Goal: Information Seeking & Learning: Find specific fact

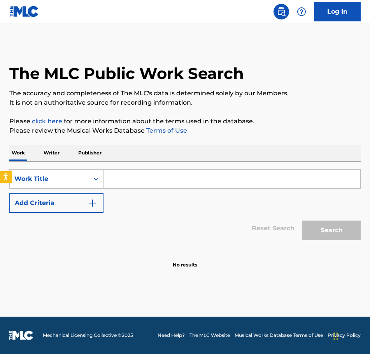
click at [144, 176] on input "Search Form" at bounding box center [231, 179] width 257 height 19
click at [80, 150] on p "Publisher" at bounding box center [90, 153] width 28 height 16
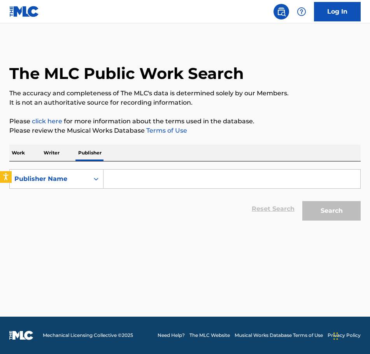
click at [119, 184] on input "Search Form" at bounding box center [231, 179] width 257 height 19
paste input "Incognito Street Music"
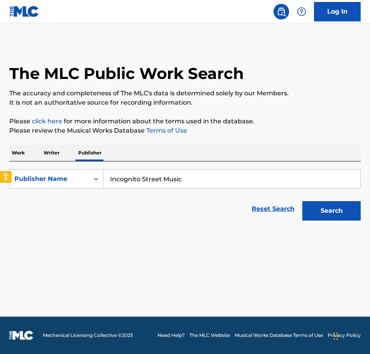
type input "Incognito Street Music"
click at [316, 221] on div "Search" at bounding box center [329, 208] width 62 height 31
click at [319, 215] on button "Search" at bounding box center [331, 210] width 58 height 19
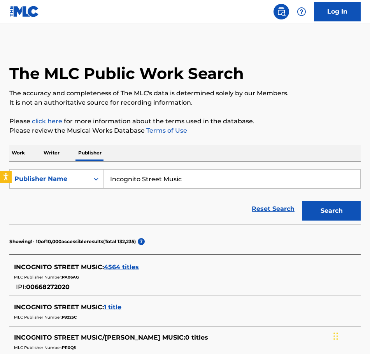
click at [117, 268] on span "4564 titles" at bounding box center [121, 266] width 35 height 7
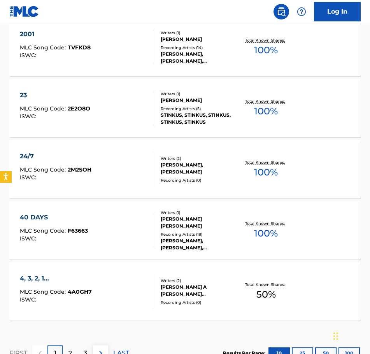
scroll to position [626, 0]
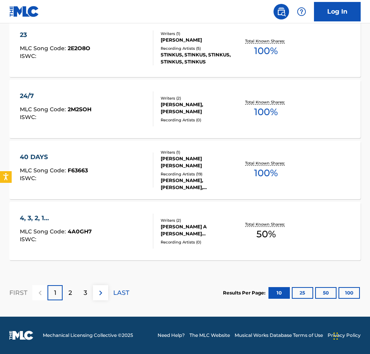
click at [304, 293] on button "25" at bounding box center [302, 293] width 21 height 12
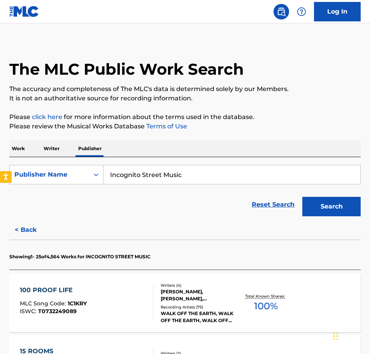
scroll to position [6, 0]
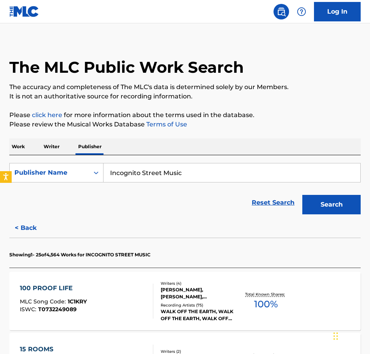
click at [278, 14] on img at bounding box center [280, 11] width 9 height 9
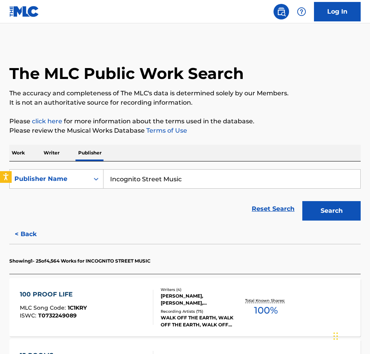
drag, startPoint x: 369, startPoint y: 59, endPoint x: 367, endPoint y: 95, distance: 35.9
drag, startPoint x: 192, startPoint y: 182, endPoint x: 103, endPoint y: 177, distance: 89.6
click at [103, 177] on div "SearchWithCriteria908cc2d6-72b2-4624-bf56-f9186f319238 Publisher Name Incognito…" at bounding box center [184, 178] width 351 height 19
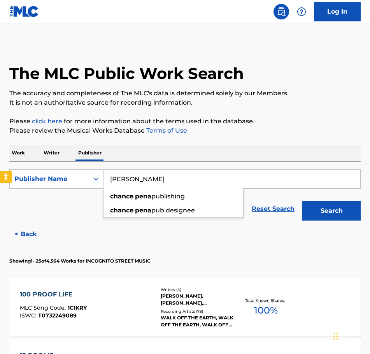
type input "[PERSON_NAME]"
click at [55, 153] on p "Writer" at bounding box center [51, 153] width 21 height 16
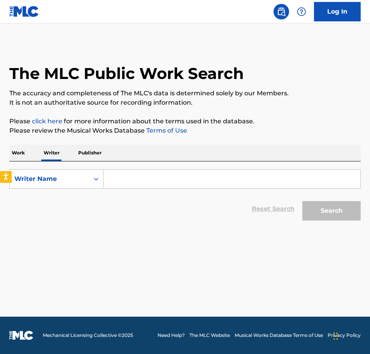
click at [117, 183] on input "Search Form" at bounding box center [231, 179] width 257 height 19
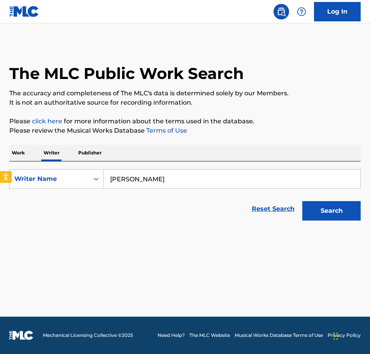
type input "[PERSON_NAME]"
click at [302, 201] on button "Search" at bounding box center [331, 210] width 58 height 19
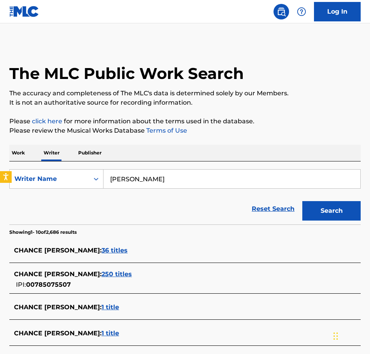
click at [101, 247] on span "36 titles" at bounding box center [114, 250] width 26 height 7
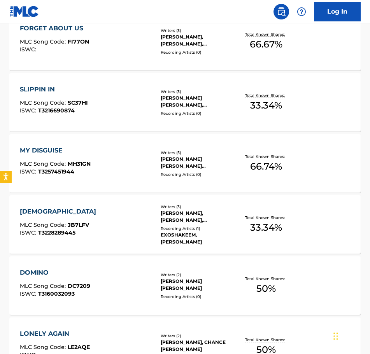
scroll to position [229, 0]
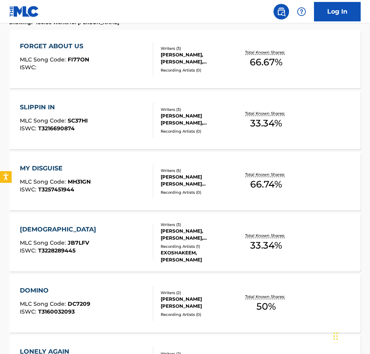
click at [49, 108] on div "SLIPPIN IN" at bounding box center [54, 107] width 68 height 9
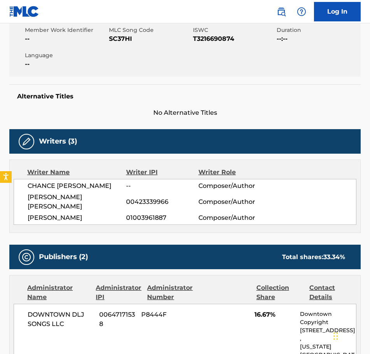
scroll to position [143, 0]
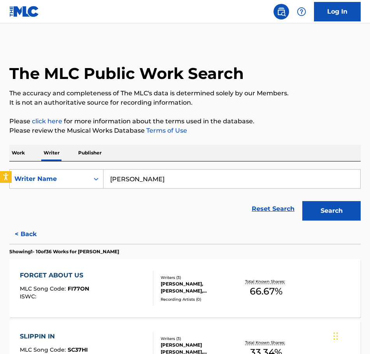
click at [61, 271] on div "FORGET ABOUT US" at bounding box center [54, 275] width 69 height 9
click at [91, 150] on p "Publisher" at bounding box center [90, 153] width 28 height 16
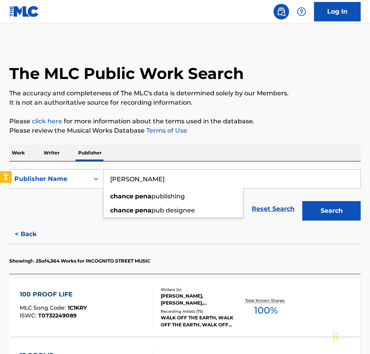
drag, startPoint x: 177, startPoint y: 183, endPoint x: 91, endPoint y: 163, distance: 88.3
click at [91, 163] on div "SearchWithCriteria908cc2d6-72b2-4624-bf56-f9186f319238 Publisher Name [PERSON_N…" at bounding box center [184, 192] width 351 height 63
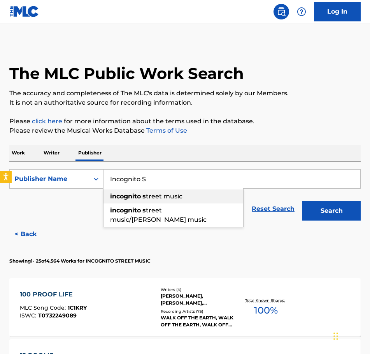
click at [123, 200] on div "incognito s treet music" at bounding box center [173, 196] width 140 height 14
type input "incognito street music"
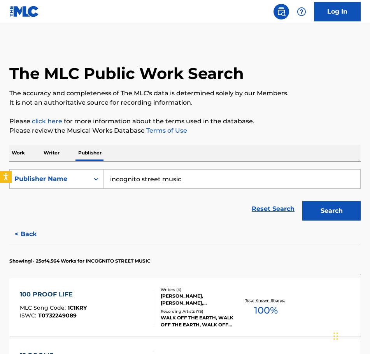
click at [331, 211] on button "Search" at bounding box center [331, 210] width 58 height 19
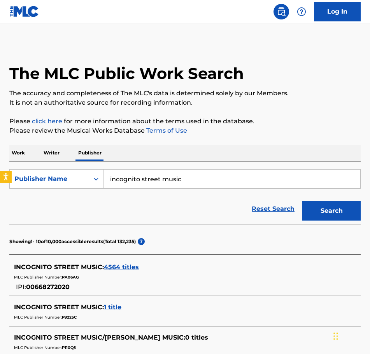
click at [113, 267] on span "4564 titles" at bounding box center [121, 266] width 35 height 7
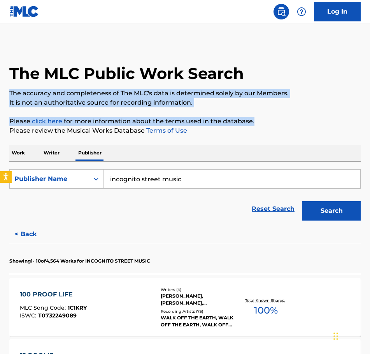
drag, startPoint x: 369, startPoint y: 80, endPoint x: 361, endPoint y: 115, distance: 35.4
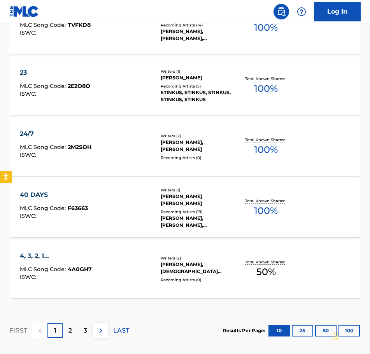
scroll to position [626, 0]
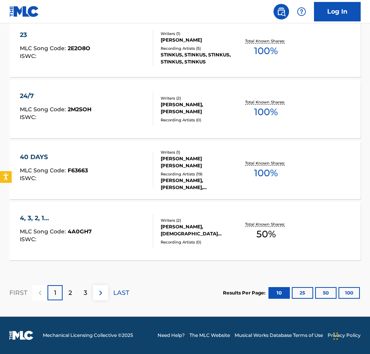
click at [320, 292] on button "50" at bounding box center [325, 293] width 21 height 12
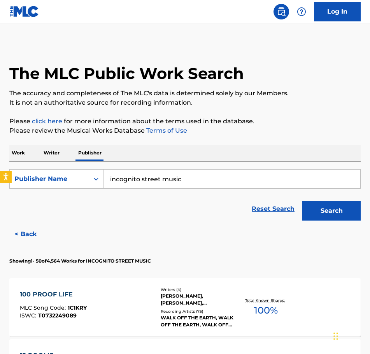
click at [257, 134] on p "Please review the Musical Works Database Terms of Use" at bounding box center [184, 130] width 351 height 9
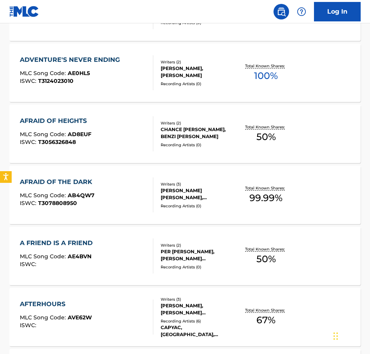
scroll to position [3068, 0]
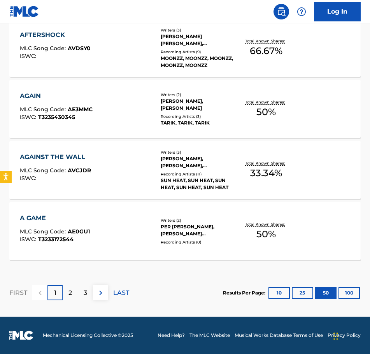
click at [348, 290] on button "100" at bounding box center [348, 293] width 21 height 12
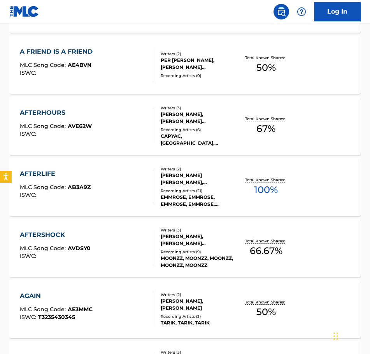
scroll to position [2761, 0]
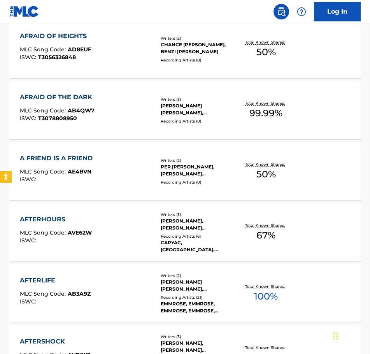
click at [84, 96] on div "AFRAID OF THE DARK" at bounding box center [58, 97] width 76 height 9
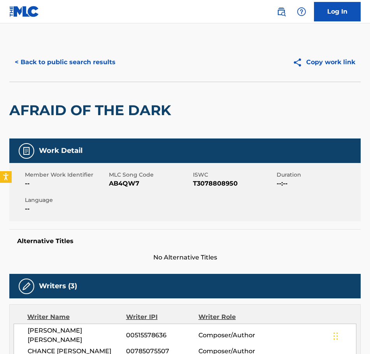
scroll to position [58, 0]
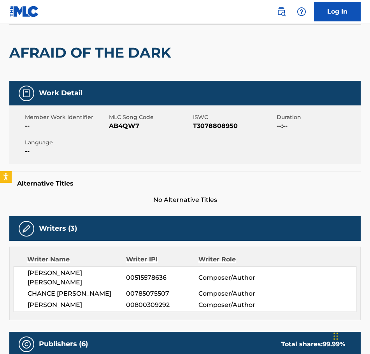
click at [86, 289] on span "CHANCE [PERSON_NAME]" at bounding box center [77, 293] width 98 height 9
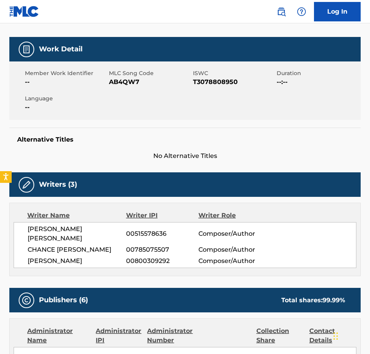
scroll to position [79, 0]
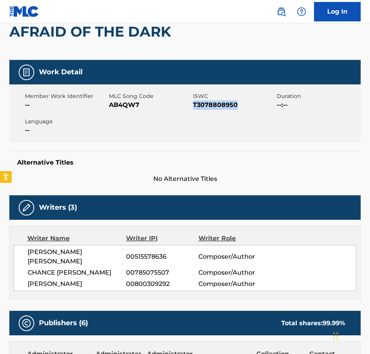
drag, startPoint x: 193, startPoint y: 105, endPoint x: 248, endPoint y: 107, distance: 54.9
click at [248, 107] on span "T3078808950" at bounding box center [234, 104] width 82 height 9
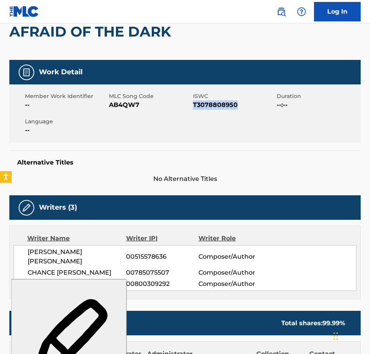
copy span "T3078808950"
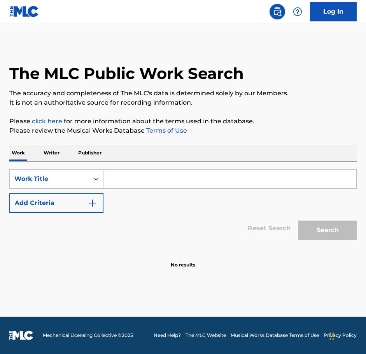
click at [49, 154] on p "Writer" at bounding box center [51, 153] width 21 height 16
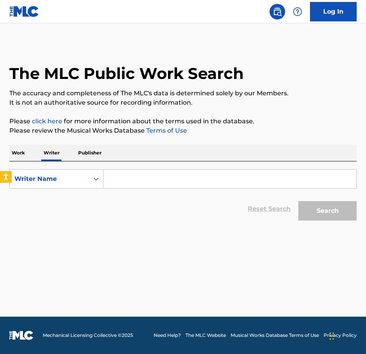
click at [31, 151] on div "Work Writer Publisher" at bounding box center [182, 153] width 347 height 16
click at [20, 150] on p "Work" at bounding box center [18, 153] width 18 height 16
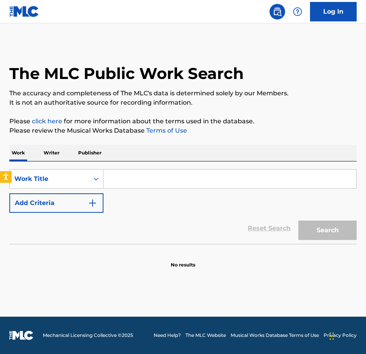
click at [143, 184] on input "Search Form" at bounding box center [229, 179] width 253 height 19
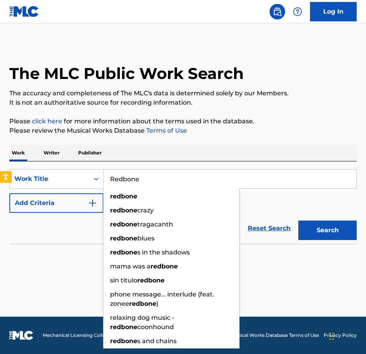
type input "Redbone"
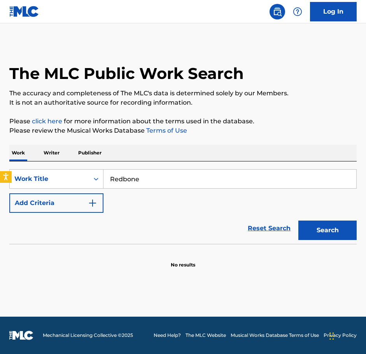
click at [176, 159] on div "Work Writer Publisher" at bounding box center [182, 153] width 347 height 16
click at [24, 203] on button "Add Criteria" at bounding box center [56, 202] width 94 height 19
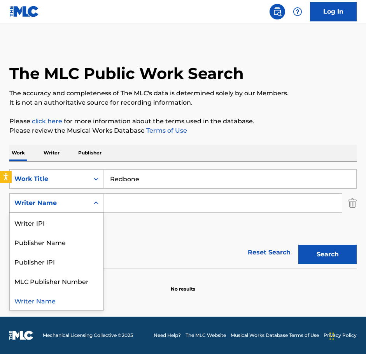
click at [47, 205] on div "Writer Name" at bounding box center [49, 202] width 70 height 9
click at [45, 248] on div "Publisher Name" at bounding box center [56, 241] width 93 height 19
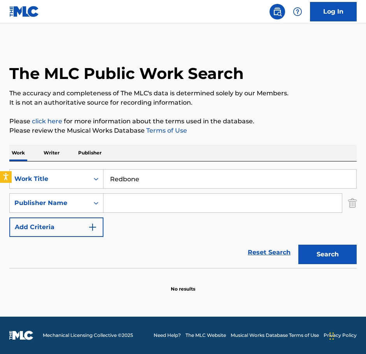
click at [123, 201] on input "Search Form" at bounding box center [222, 203] width 238 height 19
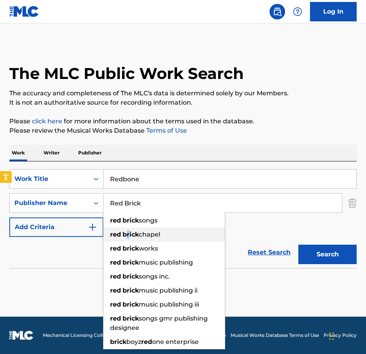
drag, startPoint x: 128, startPoint y: 228, endPoint x: 135, endPoint y: 224, distance: 7.9
click at [129, 227] on div "red brick chapel" at bounding box center [163, 234] width 121 height 14
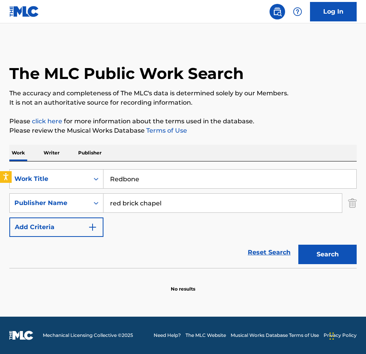
click at [145, 201] on input "red brick chapel" at bounding box center [222, 203] width 238 height 19
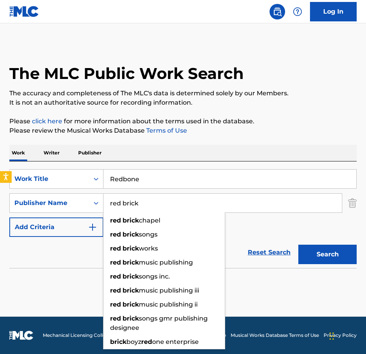
type input "red brick"
click at [315, 254] on button "Search" at bounding box center [327, 254] width 58 height 19
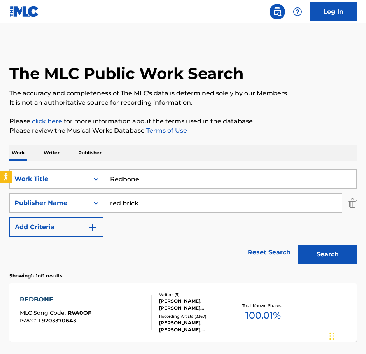
click at [275, 318] on span "100.01 %" at bounding box center [262, 315] width 35 height 14
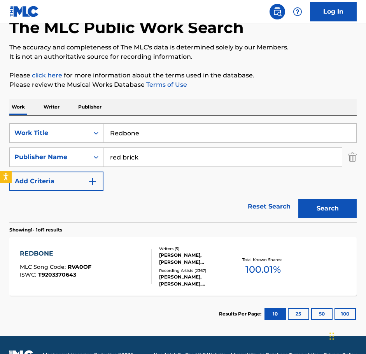
scroll to position [65, 0]
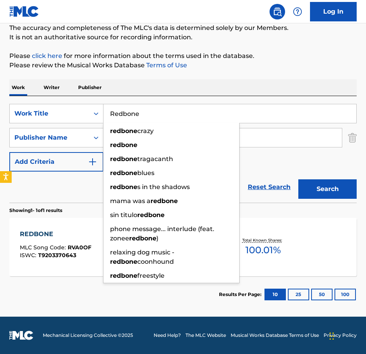
drag, startPoint x: 152, startPoint y: 116, endPoint x: 96, endPoint y: 85, distance: 64.7
click at [96, 85] on div "Work Writer Publisher SearchWithCriteria24d2cbba-50a5-4f05-8ae7-9b2a99496ca2 Wo…" at bounding box center [182, 195] width 347 height 233
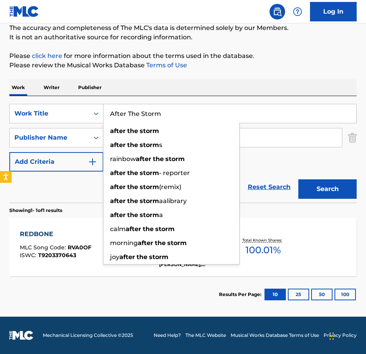
type input "After The Storm"
click at [298, 179] on button "Search" at bounding box center [327, 188] width 58 height 19
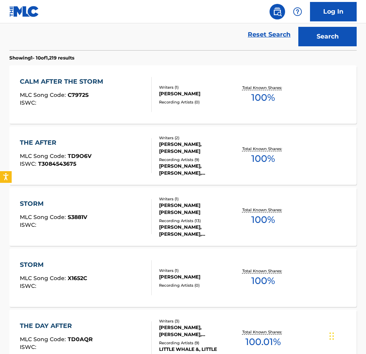
scroll to position [212, 0]
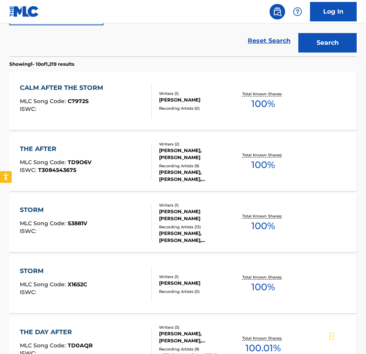
click at [186, 96] on div "JOE LOVANO" at bounding box center [196, 99] width 75 height 7
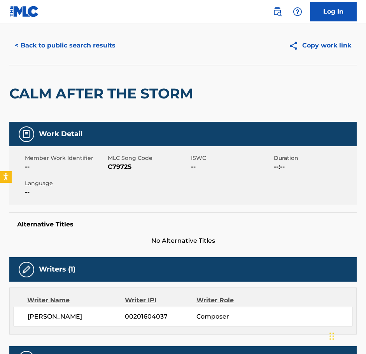
scroll to position [15, 0]
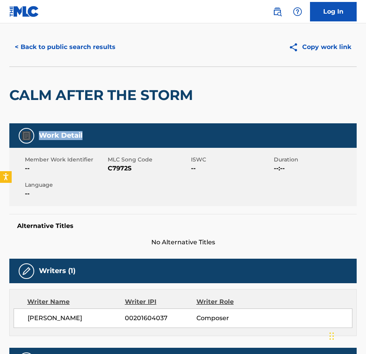
drag, startPoint x: 365, startPoint y: 124, endPoint x: 362, endPoint y: 67, distance: 57.2
click at [362, 67] on div "< Back to public search results Copy work link CALM AFTER THE STORM Work Detail…" at bounding box center [183, 307] width 366 height 559
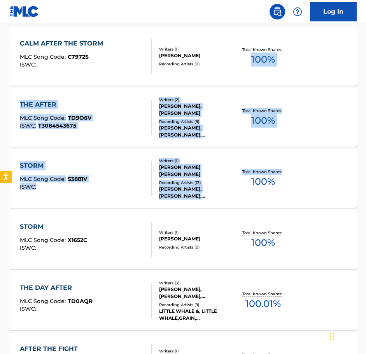
drag, startPoint x: 366, startPoint y: 181, endPoint x: 350, endPoint y: 73, distance: 108.8
click at [350, 73] on div "The MLC Public Work Search The accuracy and completeness of The MLC's data is d…" at bounding box center [183, 231] width 366 height 888
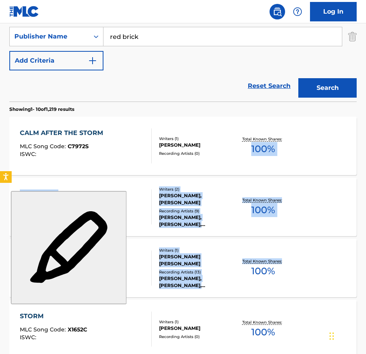
scroll to position [18, 0]
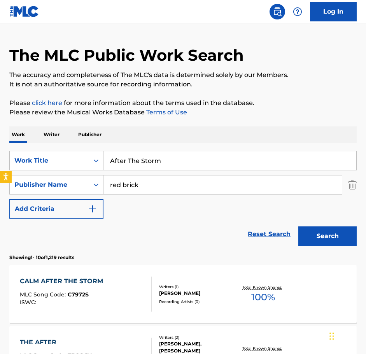
click at [174, 161] on input "After The Storm" at bounding box center [229, 160] width 253 height 19
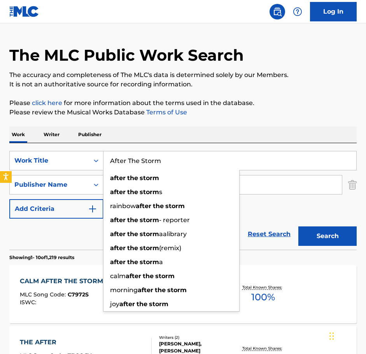
drag, startPoint x: 174, startPoint y: 161, endPoint x: 113, endPoint y: 154, distance: 61.5
click at [113, 154] on input "After The Storm" at bounding box center [229, 160] width 253 height 19
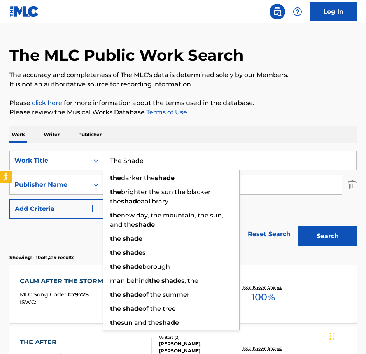
type input "The Shade"
click at [298, 226] on button "Search" at bounding box center [327, 235] width 58 height 19
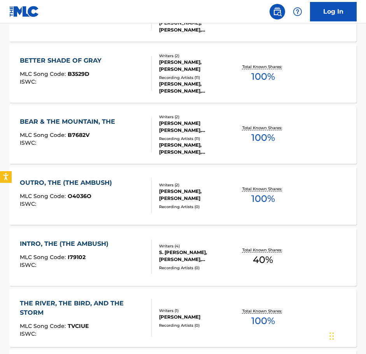
scroll to position [0, 0]
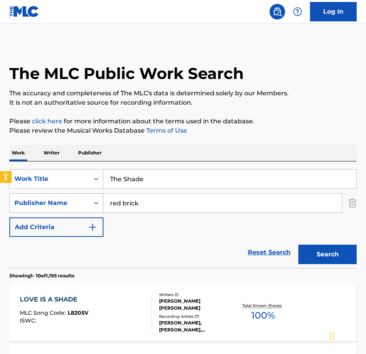
click at [84, 205] on div "Publisher Name" at bounding box center [49, 203] width 79 height 15
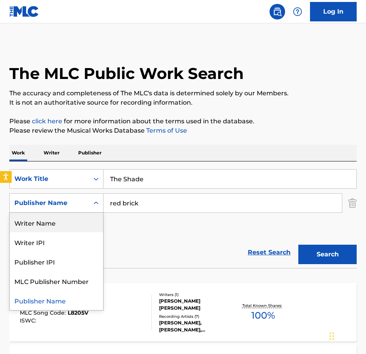
click at [60, 229] on div "Writer Name" at bounding box center [56, 222] width 93 height 19
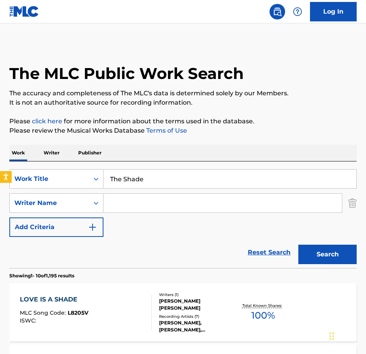
click at [117, 198] on input "Search Form" at bounding box center [222, 203] width 238 height 19
paste input "Alexander James O'Connor"
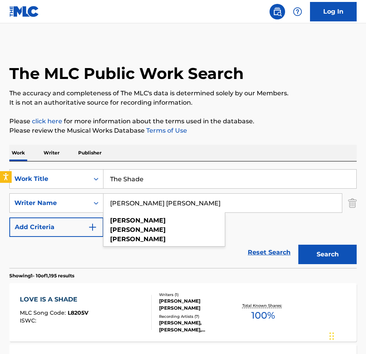
type input "Alexander James O'Connor"
click at [298, 245] on button "Search" at bounding box center [327, 254] width 58 height 19
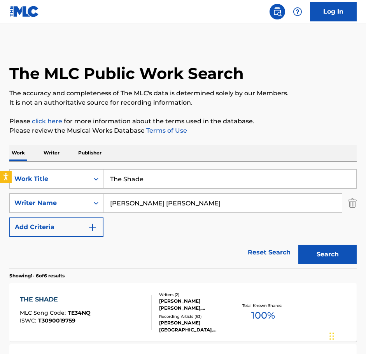
click at [236, 301] on div "Total Known Shares: 100 %" at bounding box center [263, 313] width 58 height 24
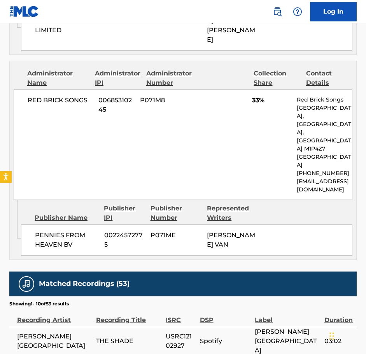
scroll to position [542, 0]
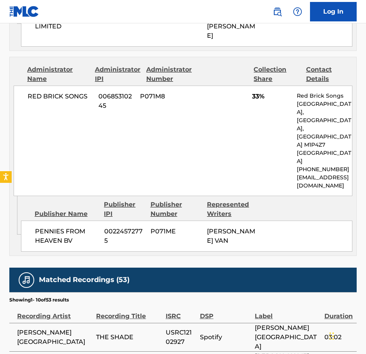
drag, startPoint x: 205, startPoint y: 198, endPoint x: 233, endPoint y: 219, distance: 35.0
click at [233, 220] on div "PENNIES FROM HEAVEN BV 00224572775 P071ME TIM BERKESTIJN VAN" at bounding box center [186, 235] width 331 height 31
click at [228, 227] on span "TIM BERKESTIJN VAN" at bounding box center [231, 235] width 48 height 17
drag, startPoint x: 201, startPoint y: 199, endPoint x: 243, endPoint y: 212, distance: 44.5
click at [243, 220] on div "PENNIES FROM HEAVEN BV 00224572775 P071ME TIM BERKESTIJN VAN" at bounding box center [186, 235] width 331 height 31
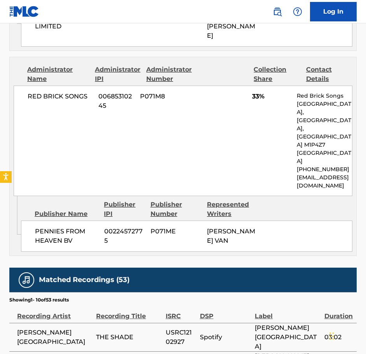
copy div "TIM BERKESTIJN VAN"
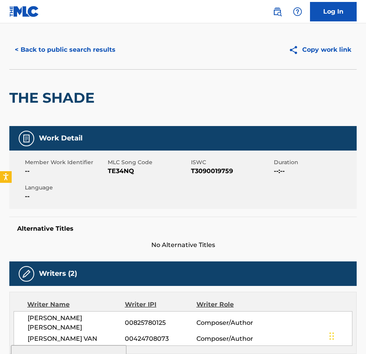
scroll to position [0, 0]
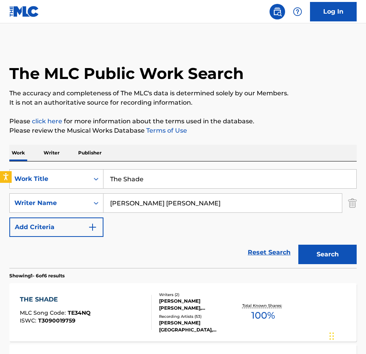
drag, startPoint x: 175, startPoint y: 185, endPoint x: 163, endPoint y: 190, distance: 12.9
click at [161, 188] on div "The Shade" at bounding box center [229, 178] width 253 height 19
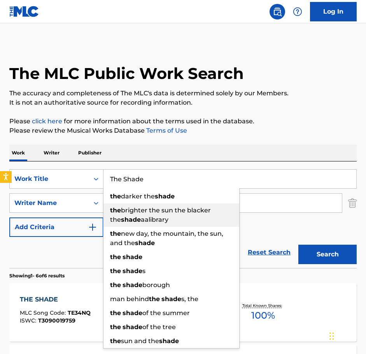
click at [214, 199] on div "the darker the shade" at bounding box center [171, 196] width 136 height 14
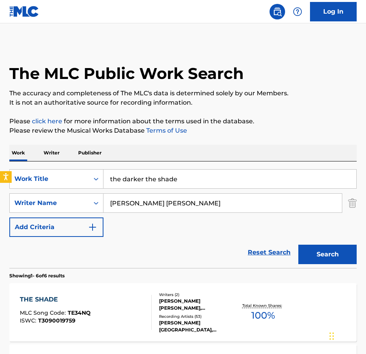
type input "the darker the shade"
click at [81, 203] on div "Writer Name" at bounding box center [49, 202] width 70 height 9
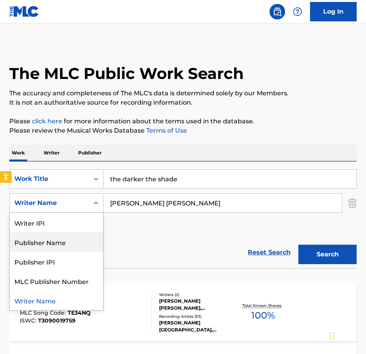
click at [73, 239] on div "Publisher Name" at bounding box center [56, 241] width 93 height 19
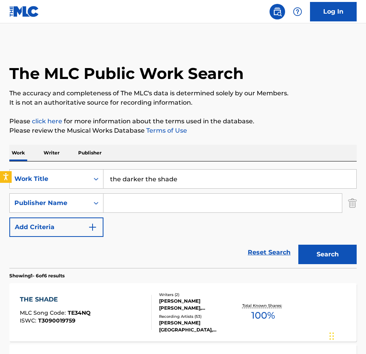
click at [132, 206] on input "Search Form" at bounding box center [222, 203] width 238 height 19
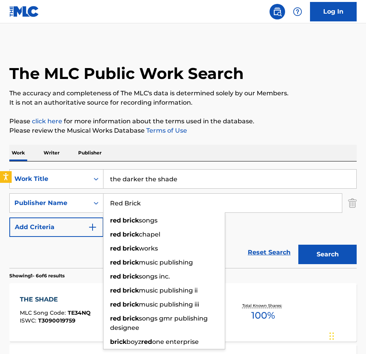
type input "Red Brick"
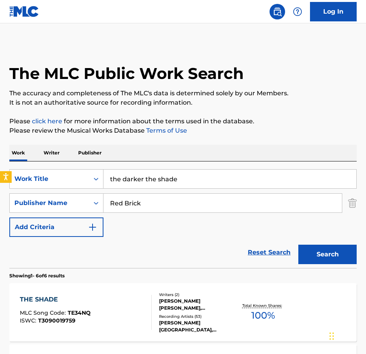
click at [154, 180] on input "the darker the shade" at bounding box center [229, 179] width 253 height 19
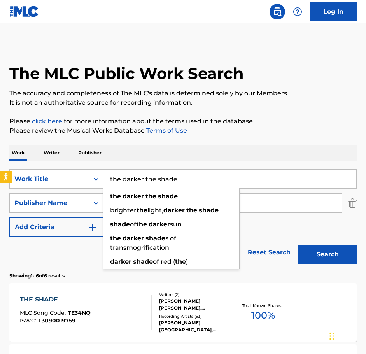
drag, startPoint x: 190, startPoint y: 178, endPoint x: 89, endPoint y: 168, distance: 101.3
click at [89, 168] on div "SearchWithCriteria24d2cbba-50a5-4f05-8ae7-9b2a99496ca2 Work Title the darker th…" at bounding box center [182, 214] width 347 height 107
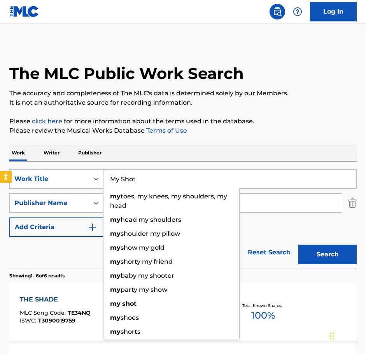
click at [298, 245] on button "Search" at bounding box center [327, 254] width 58 height 19
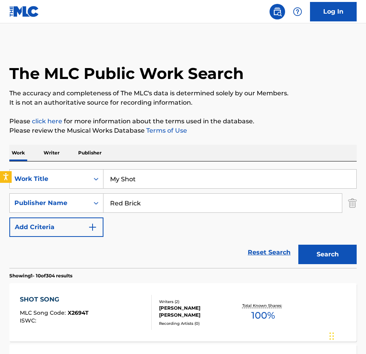
click at [285, 219] on div "SearchWithCriteria24d2cbba-50a5-4f05-8ae7-9b2a99496ca2 Work Title My Shot Searc…" at bounding box center [182, 203] width 347 height 68
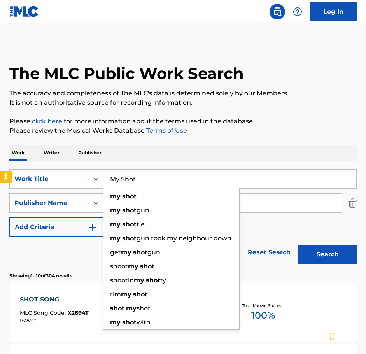
drag, startPoint x: 140, startPoint y: 181, endPoint x: 109, endPoint y: 181, distance: 30.7
click at [109, 181] on input "My Shot" at bounding box center [229, 179] width 253 height 19
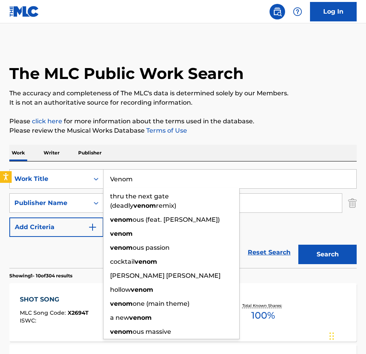
type input "Venom"
click at [298, 245] on button "Search" at bounding box center [327, 254] width 58 height 19
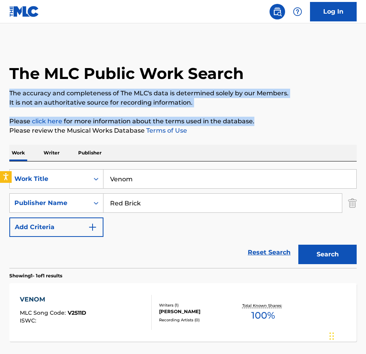
drag, startPoint x: 365, startPoint y: 94, endPoint x: 362, endPoint y: 108, distance: 13.8
click at [363, 111] on div "The MLC Public Work Search The accuracy and completeness of The MLC's data is d…" at bounding box center [183, 210] width 366 height 335
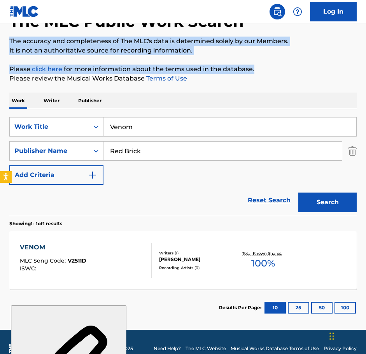
scroll to position [65, 0]
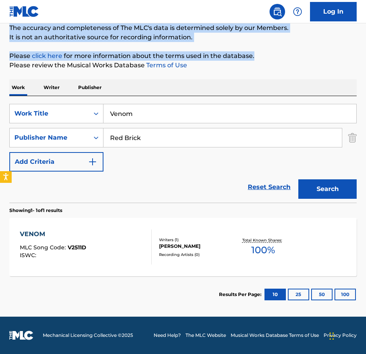
click at [232, 232] on div "VENOM MLC Song Code : V2511D ISWC : Writers ( 1 ) PATRICK ZIMMERLI Recording Ar…" at bounding box center [182, 247] width 347 height 58
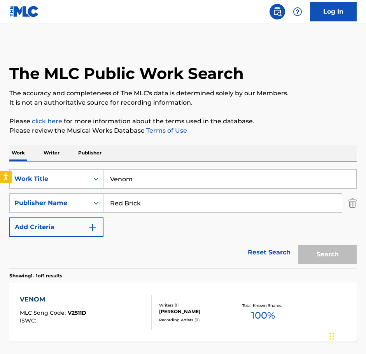
scroll to position [21, 0]
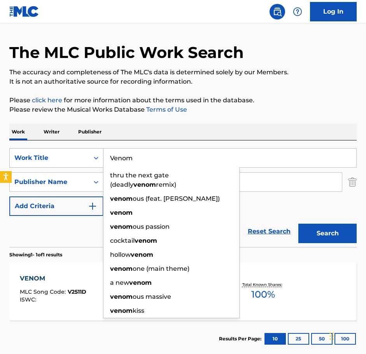
drag, startPoint x: 157, startPoint y: 161, endPoint x: 102, endPoint y: 153, distance: 55.8
click at [102, 153] on div "SearchWithCriteria24d2cbba-50a5-4f05-8ae7-9b2a99496ca2 Work Title Venom thru th…" at bounding box center [182, 157] width 347 height 19
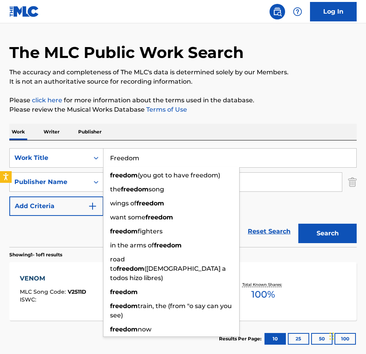
type input "Freedom"
click at [260, 197] on div "SearchWithCriteria24d2cbba-50a5-4f05-8ae7-9b2a99496ca2 Work Title Freedom freed…" at bounding box center [182, 182] width 347 height 68
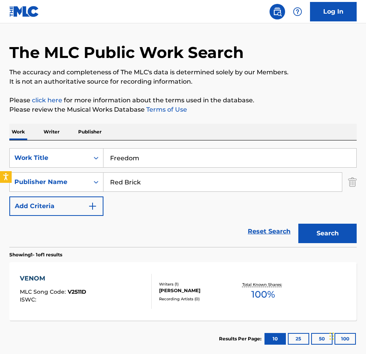
click at [65, 201] on button "Add Criteria" at bounding box center [56, 205] width 94 height 19
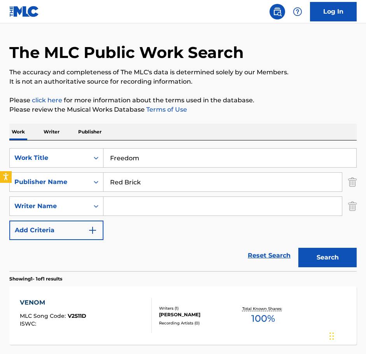
click at [125, 201] on input "Search Form" at bounding box center [222, 206] width 238 height 19
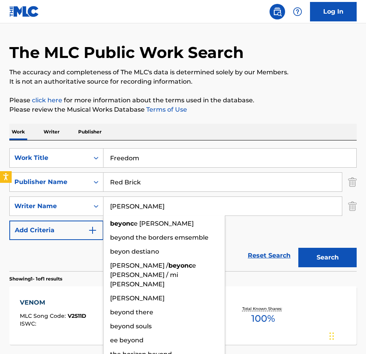
type input "Beyonce"
click at [298, 248] on button "Search" at bounding box center [327, 257] width 58 height 19
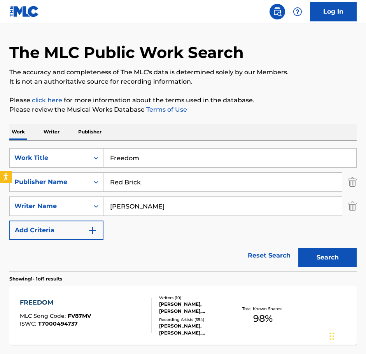
click at [298, 313] on div "FREEDOM MLC Song Code : FV87MV ISWC : T7000494737 Writers ( 10 ) FRANK TIRADO, …" at bounding box center [182, 315] width 347 height 58
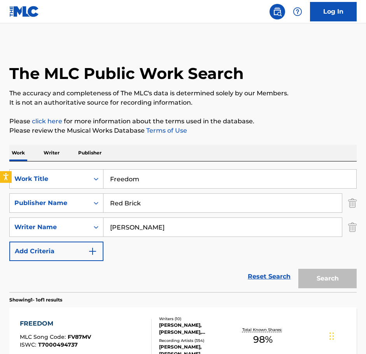
scroll to position [21, 0]
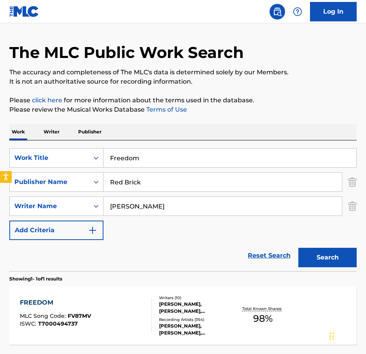
click at [166, 151] on input "Freedom" at bounding box center [229, 158] width 253 height 19
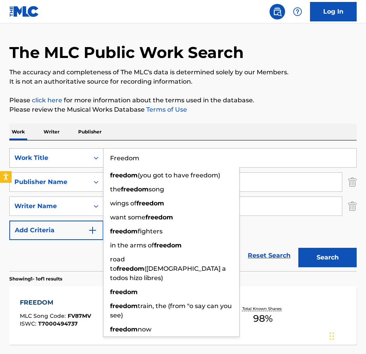
drag, startPoint x: 171, startPoint y: 163, endPoint x: 89, endPoint y: 166, distance: 82.5
click at [89, 166] on div "SearchWithCriteria24d2cbba-50a5-4f05-8ae7-9b2a99496ca2 Work Title Freedom freed…" at bounding box center [182, 157] width 347 height 19
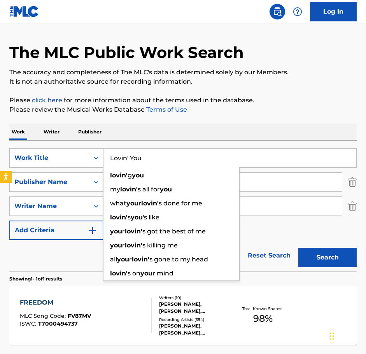
type input "Lovin' You"
click at [258, 206] on input "Beyonce" at bounding box center [222, 206] width 238 height 19
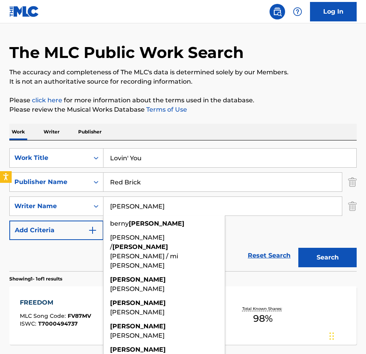
drag, startPoint x: 258, startPoint y: 206, endPoint x: 246, endPoint y: 210, distance: 12.6
click at [246, 210] on input "Beyonce" at bounding box center [222, 206] width 238 height 19
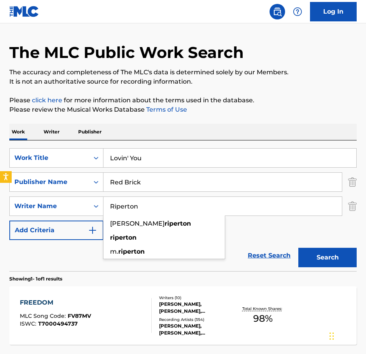
type input "Riperton"
click at [298, 248] on button "Search" at bounding box center [327, 257] width 58 height 19
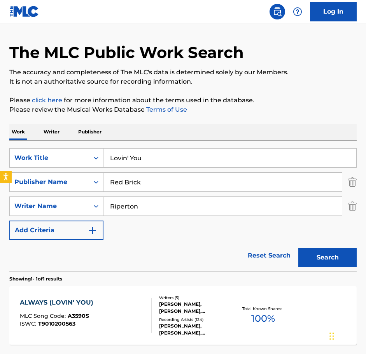
click at [191, 301] on div "MINNIE RIPERTON, DEVON LAMAR HARRIS, TOM CRASKEY, RICHARD RUDOLPH, ESTELLE SWAR…" at bounding box center [196, 308] width 75 height 14
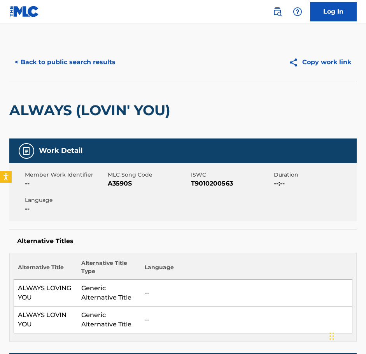
scroll to position [21, 0]
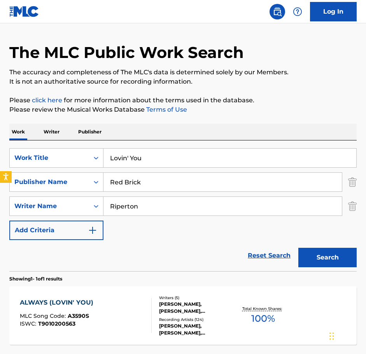
click at [156, 157] on input "Lovin' You" at bounding box center [229, 158] width 253 height 19
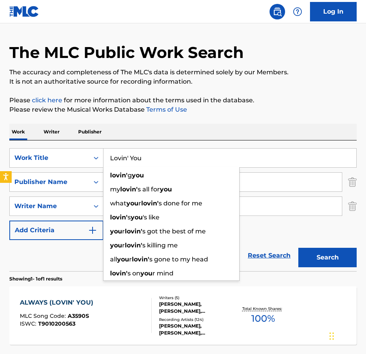
click at [264, 157] on input "Lovin' You" at bounding box center [229, 158] width 253 height 19
drag, startPoint x: 264, startPoint y: 157, endPoint x: 89, endPoint y: 152, distance: 175.8
click at [89, 152] on div "SearchWithCriteria24d2cbba-50a5-4f05-8ae7-9b2a99496ca2 Work Title Lovin' You lo…" at bounding box center [182, 157] width 347 height 19
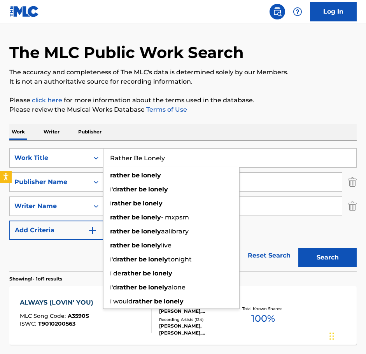
type input "Rather Be Lonely"
click at [298, 248] on button "Search" at bounding box center [327, 257] width 58 height 19
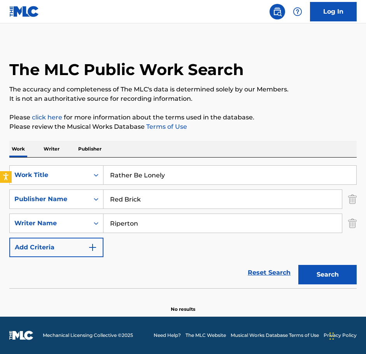
scroll to position [4, 0]
drag, startPoint x: 143, startPoint y: 226, endPoint x: 105, endPoint y: 226, distance: 38.9
click at [105, 226] on input "Riperton" at bounding box center [222, 223] width 238 height 19
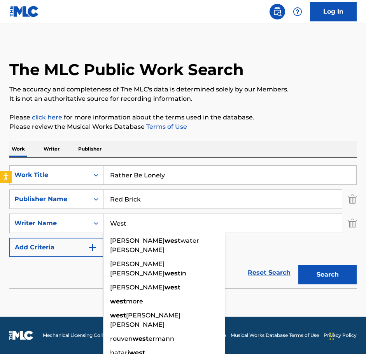
type input "West"
click at [298, 265] on button "Search" at bounding box center [327, 274] width 58 height 19
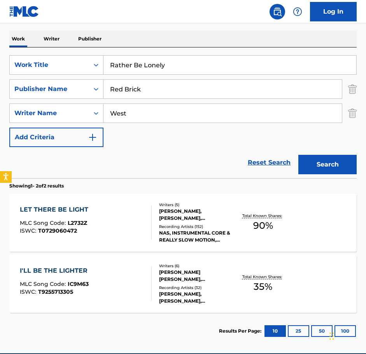
scroll to position [127, 0]
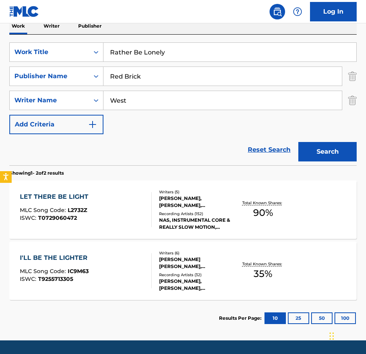
click at [159, 71] on input "Red Brick" at bounding box center [222, 76] width 238 height 19
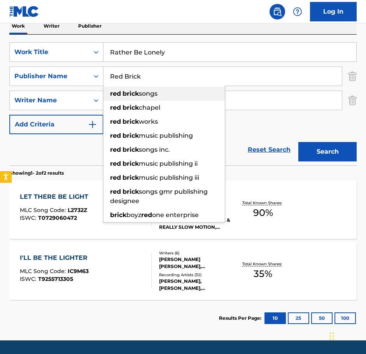
click at [151, 94] on span "songs" at bounding box center [148, 93] width 19 height 7
type input "red brick songs"
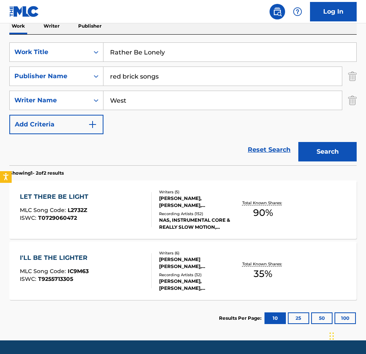
click at [309, 151] on button "Search" at bounding box center [327, 151] width 58 height 19
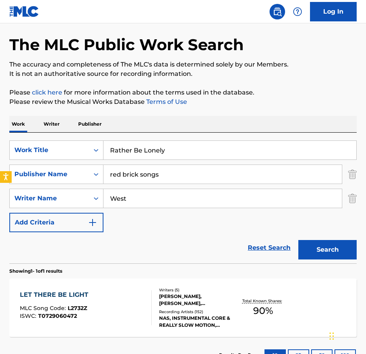
scroll to position [37, 0]
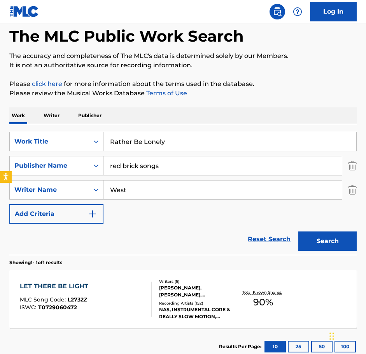
click at [350, 167] on img "Search Form" at bounding box center [352, 165] width 9 height 19
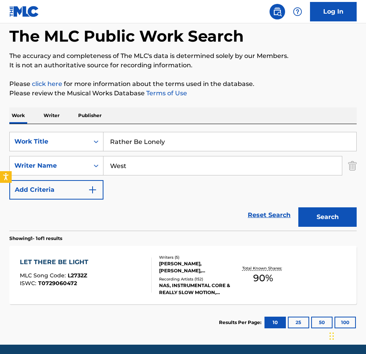
click at [110, 166] on input "West" at bounding box center [222, 165] width 238 height 19
type input "Don West"
click at [298, 207] on button "Search" at bounding box center [327, 216] width 58 height 19
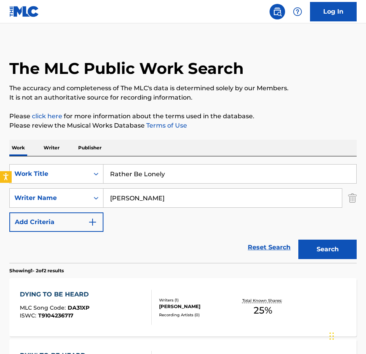
click at [254, 220] on div "SearchWithCriteria24d2cbba-50a5-4f05-8ae7-9b2a99496ca2 Work Title Rather Be Lon…" at bounding box center [182, 198] width 347 height 68
click at [48, 200] on div "Writer Name" at bounding box center [49, 197] width 70 height 9
click at [163, 224] on div "SearchWithCriteria24d2cbba-50a5-4f05-8ae7-9b2a99496ca2 Work Title Rather Be Lon…" at bounding box center [182, 198] width 347 height 68
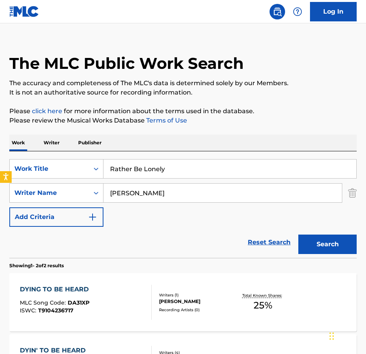
scroll to position [0, 0]
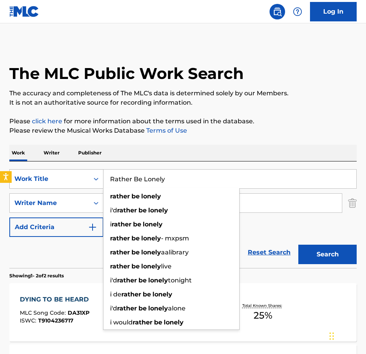
drag, startPoint x: 196, startPoint y: 178, endPoint x: 87, endPoint y: 174, distance: 108.6
click at [87, 174] on div "SearchWithCriteria24d2cbba-50a5-4f05-8ae7-9b2a99496ca2 Work Title Rather Be Lon…" at bounding box center [182, 178] width 347 height 19
paste input "Nothing Is Lost (You Give Me Strength)"
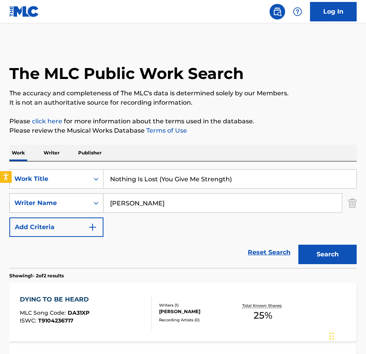
type input "Nothing Is Lost (You Give Me Strength)"
click at [79, 201] on div "Writer Name" at bounding box center [49, 202] width 70 height 9
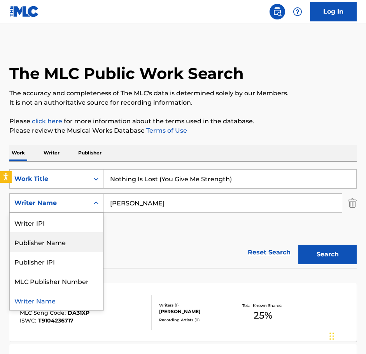
click at [75, 249] on div "Publisher Name" at bounding box center [56, 241] width 93 height 19
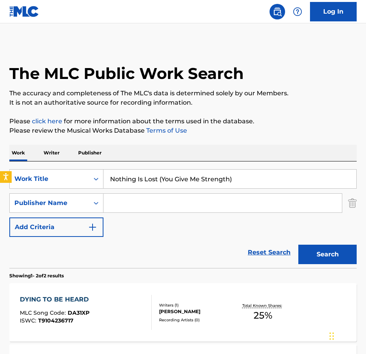
click at [142, 205] on input "Search Form" at bounding box center [222, 203] width 238 height 19
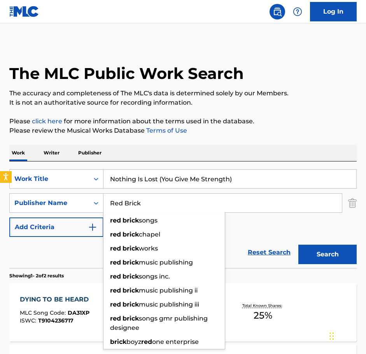
type input "Red Brick"
click at [298, 245] on button "Search" at bounding box center [327, 254] width 58 height 19
